Goal: Check status: Check status

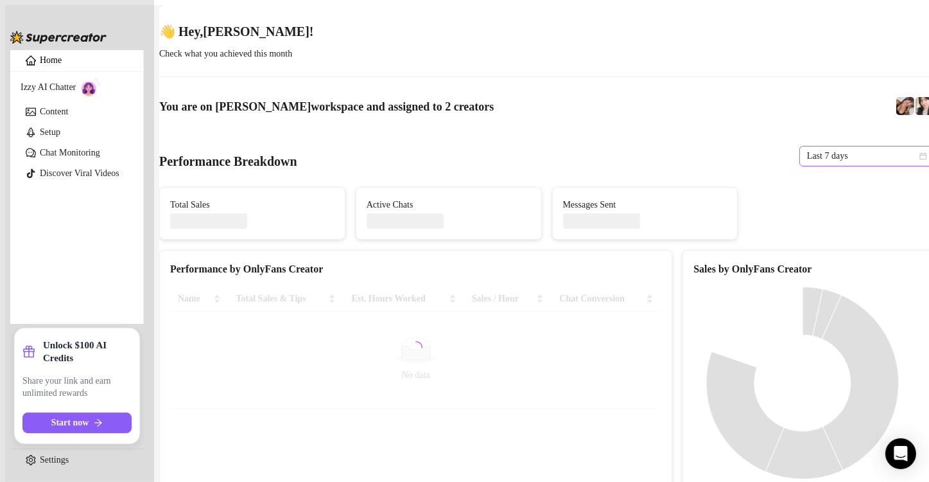
click at [920, 152] on icon "calendar" at bounding box center [924, 156] width 8 height 8
click at [864, 148] on span "Last 7 days" at bounding box center [866, 155] width 119 height 19
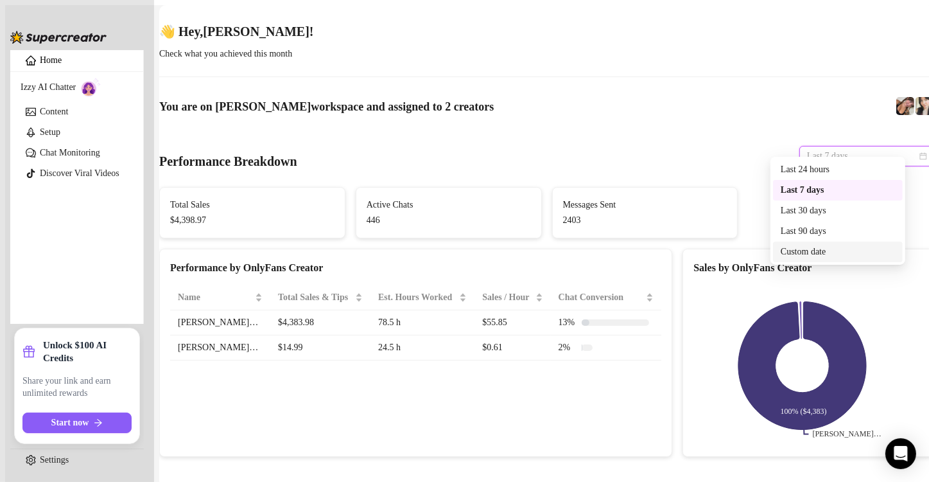
click at [808, 249] on div "Custom date" at bounding box center [838, 252] width 114 height 14
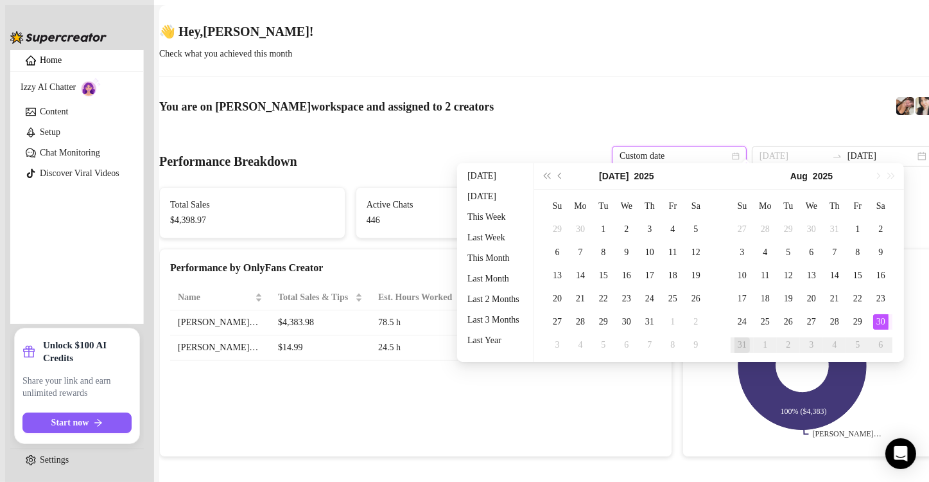
type input "[DATE]"
click at [888, 322] on div "30" at bounding box center [880, 321] width 15 height 15
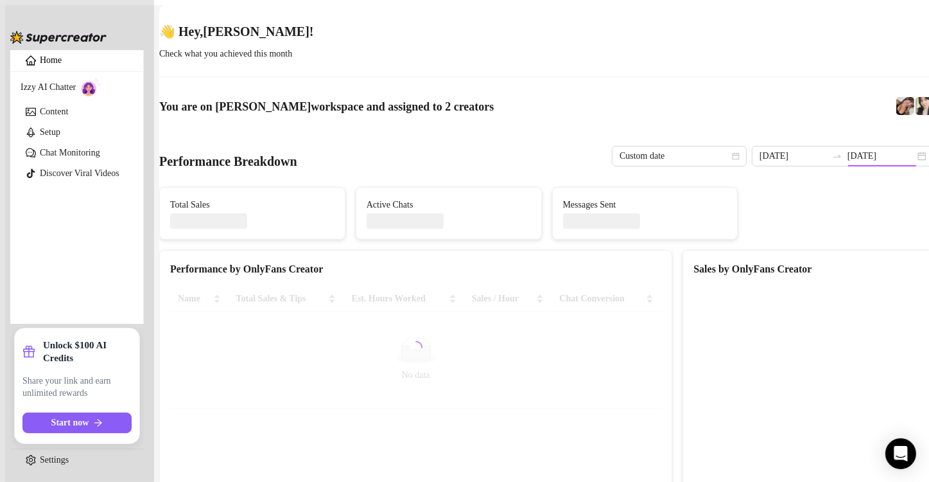
type input "[DATE]"
